Goal: Navigation & Orientation: Go to known website

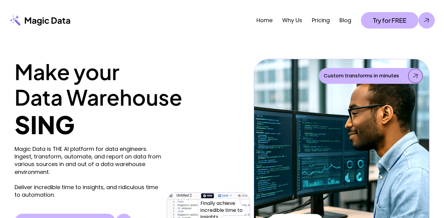
click at [177, 150] on div "Magic Data is THE AI platform for data engineers. Ingest, transform, automate, …" at bounding box center [133, 205] width 236 height 132
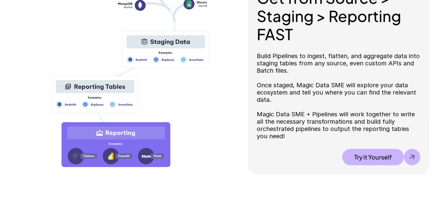
scroll to position [636, 0]
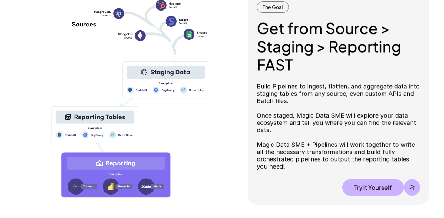
drag, startPoint x: 295, startPoint y: 90, endPoint x: 344, endPoint y: 98, distance: 49.5
click at [344, 98] on p "Build Pipelines to ingest, flatten, and aggregate data into staging tables from…" at bounding box center [339, 125] width 164 height 87
drag, startPoint x: 344, startPoint y: 98, endPoint x: 315, endPoint y: 101, distance: 28.6
click at [315, 101] on p "Build Pipelines to ingest, flatten, and aggregate data into staging tables from…" at bounding box center [339, 125] width 164 height 87
click at [296, 102] on p "Build Pipelines to ingest, flatten, and aggregate data into staging tables from…" at bounding box center [339, 125] width 164 height 87
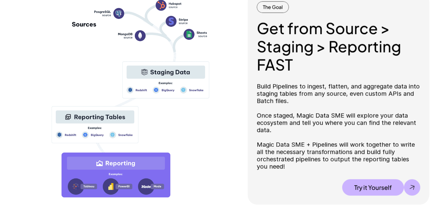
drag, startPoint x: 297, startPoint y: 133, endPoint x: 292, endPoint y: 132, distance: 4.7
click at [292, 132] on p "Build Pipelines to ingest, flatten, and aggregate data into staging tables from…" at bounding box center [339, 125] width 164 height 87
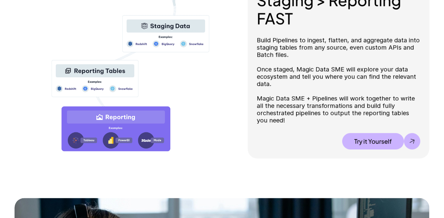
scroll to position [697, 0]
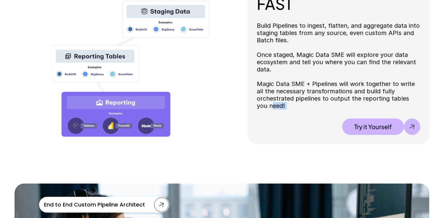
drag, startPoint x: 254, startPoint y: 115, endPoint x: 236, endPoint y: 119, distance: 18.7
click at [244, 116] on div "The Goal Get from Source > Staging > Reporting FAST Build Pipelines to ingest, …" at bounding box center [222, 38] width 415 height 212
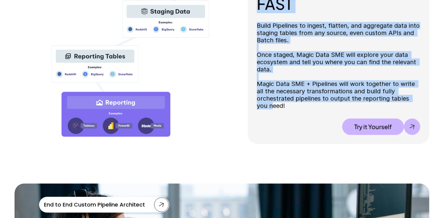
drag, startPoint x: 236, startPoint y: 119, endPoint x: 212, endPoint y: 122, distance: 24.4
click at [212, 122] on img at bounding box center [131, 38] width 233 height 212
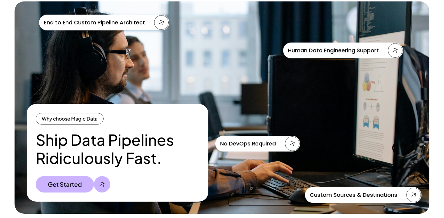
scroll to position [848, 0]
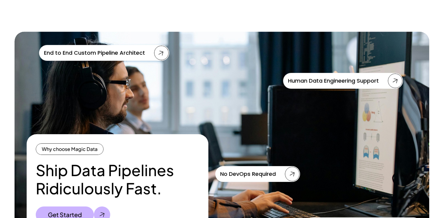
click at [163, 53] on use at bounding box center [161, 53] width 4 height 4
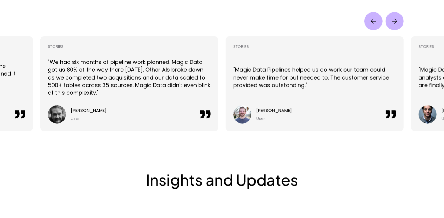
scroll to position [1394, 0]
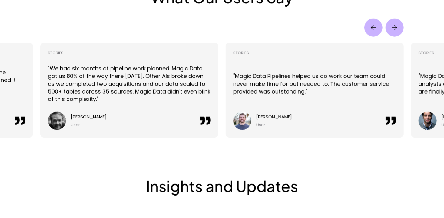
click at [386, 30] on div "What Our Users Say STORIES "We had six months of pipeline work planned. Magic D…" at bounding box center [222, 62] width 364 height 149
click at [390, 27] on img "Next" at bounding box center [395, 27] width 18 height 18
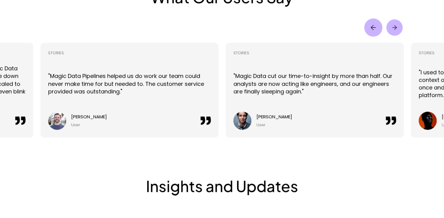
click at [389, 27] on img "Next" at bounding box center [395, 27] width 16 height 16
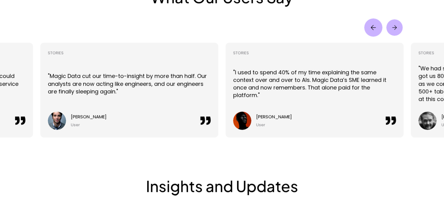
click at [389, 27] on img "Next" at bounding box center [395, 27] width 16 height 16
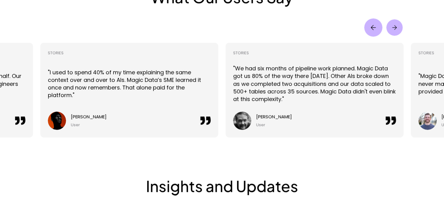
click at [389, 27] on img "Next" at bounding box center [395, 27] width 16 height 16
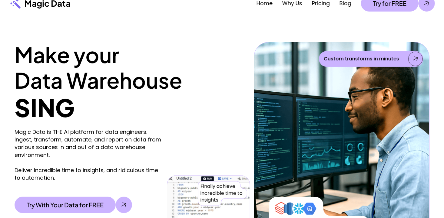
scroll to position [0, 0]
